Goal: Transaction & Acquisition: Purchase product/service

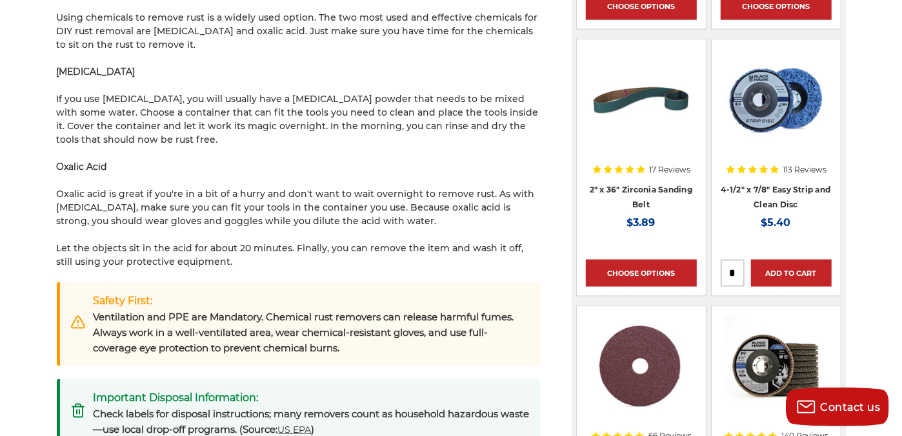
scroll to position [1097, 0]
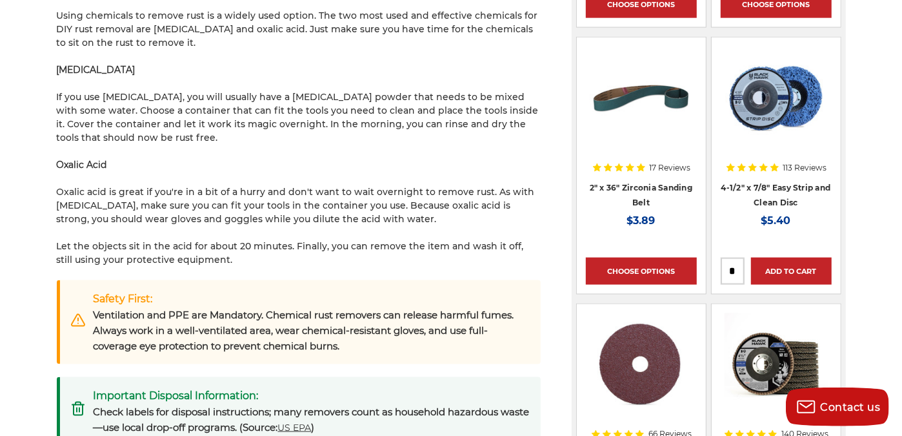
click at [779, 114] on img at bounding box center [776, 97] width 111 height 103
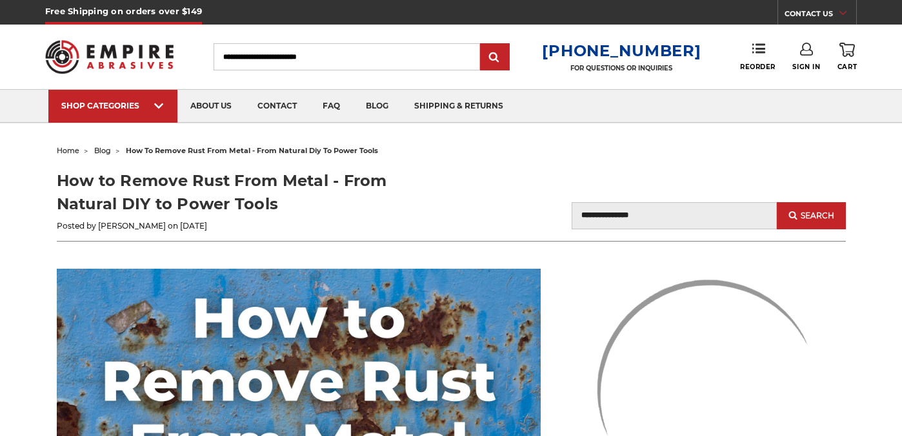
scroll to position [1097, 0]
